Goal: Task Accomplishment & Management: Complete application form

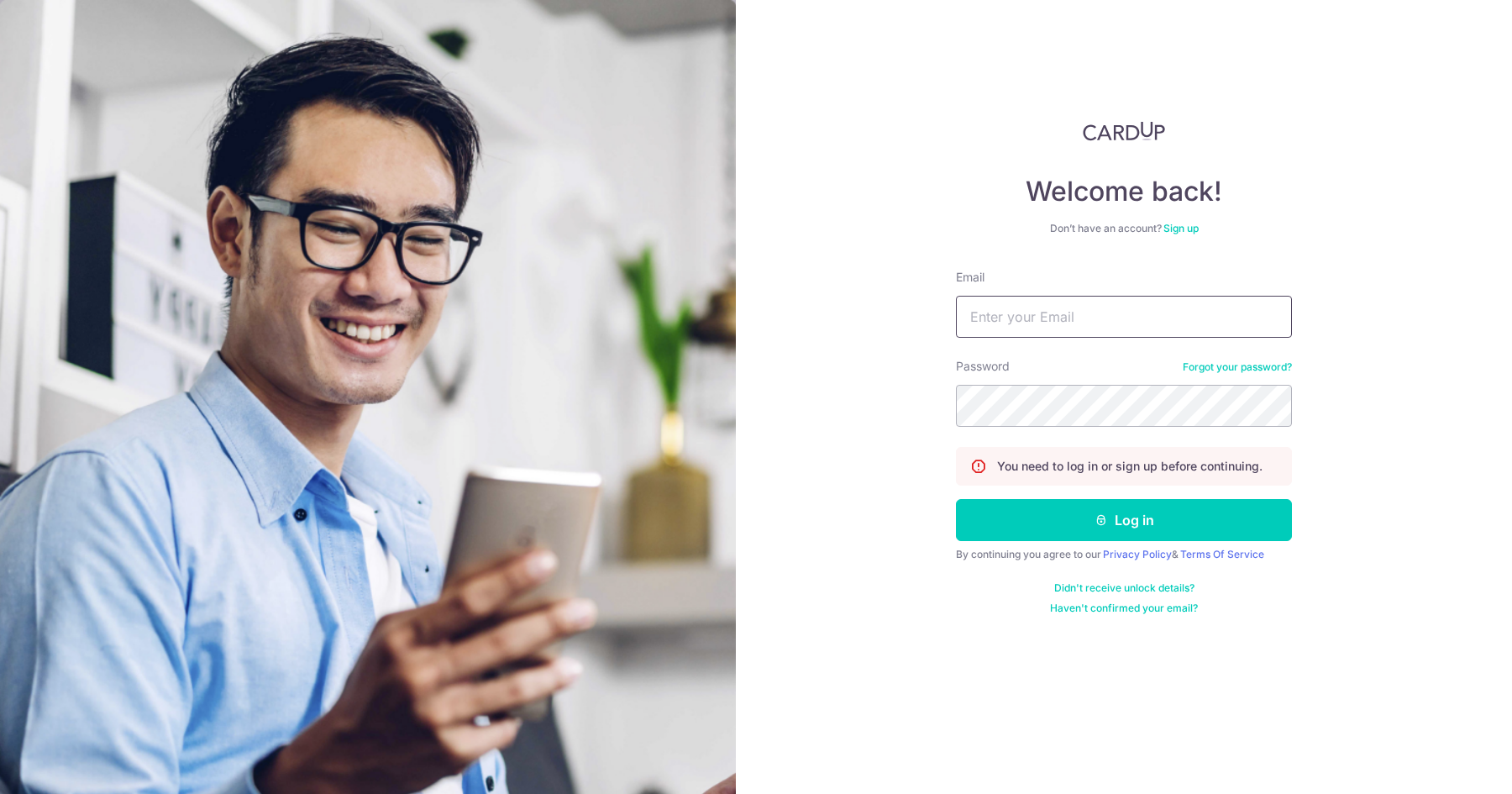
type input "[PERSON_NAME][EMAIL_ADDRESS][DOMAIN_NAME]"
click at [1098, 551] on div "By continuing you agree to our Privacy Policy & Terms Of Service" at bounding box center [1124, 555] width 336 height 14
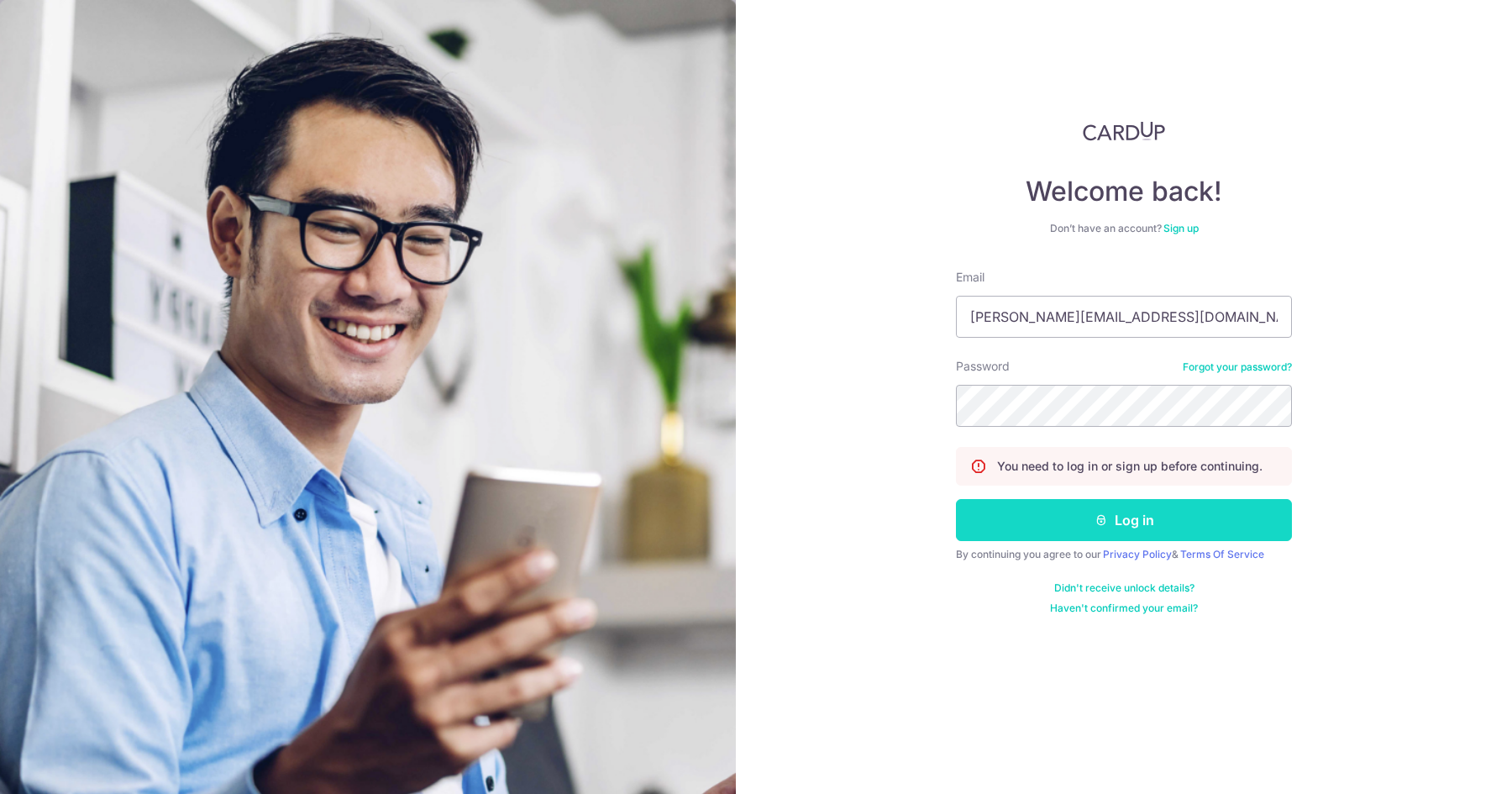
click at [1098, 518] on icon "submit" at bounding box center [1101, 521] width 14 height 14
